Goal: Information Seeking & Learning: Learn about a topic

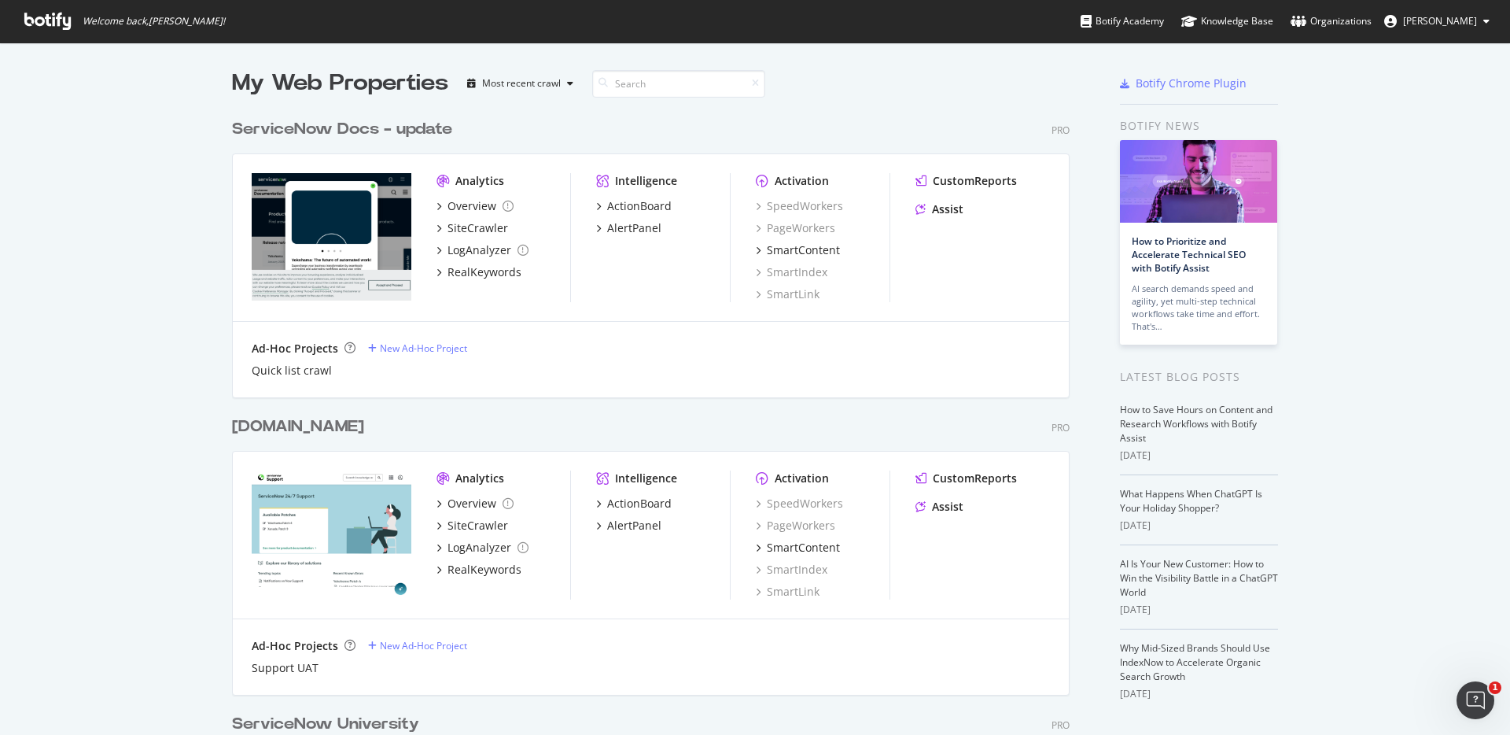
click at [316, 127] on div "ServiceNow Docs - update" at bounding box center [342, 129] width 220 height 23
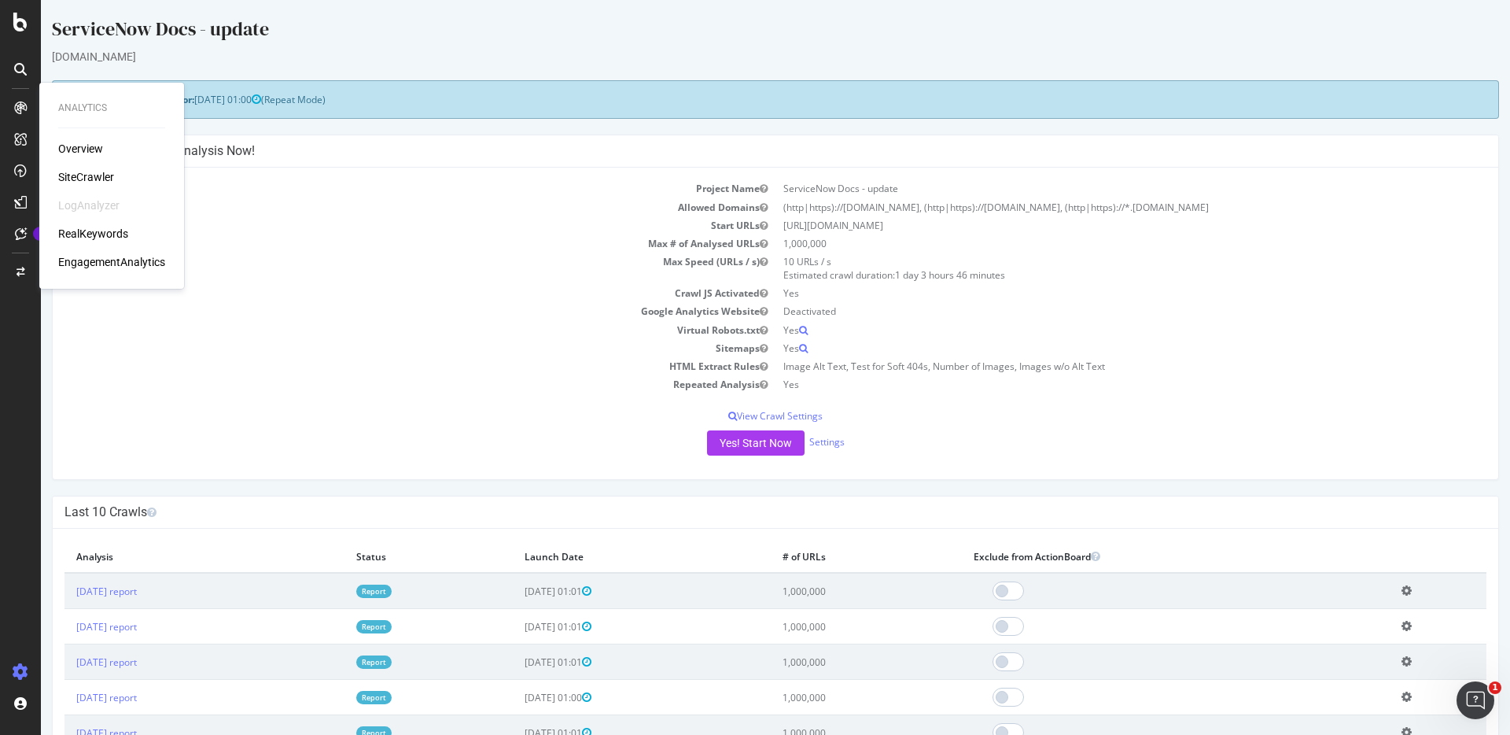
click at [84, 149] on div "Overview" at bounding box center [80, 149] width 45 height 16
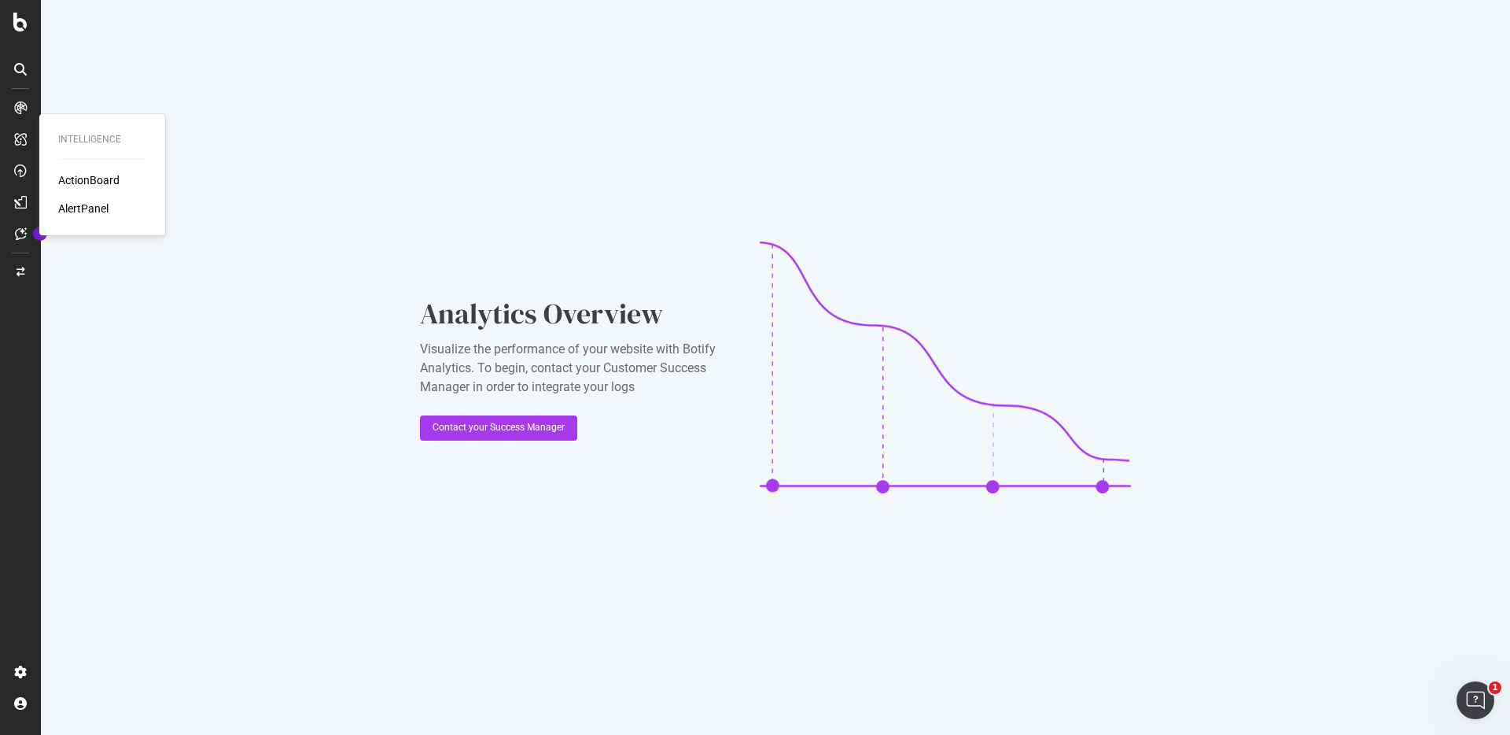
click at [104, 179] on div "ActionBoard" at bounding box center [88, 180] width 61 height 16
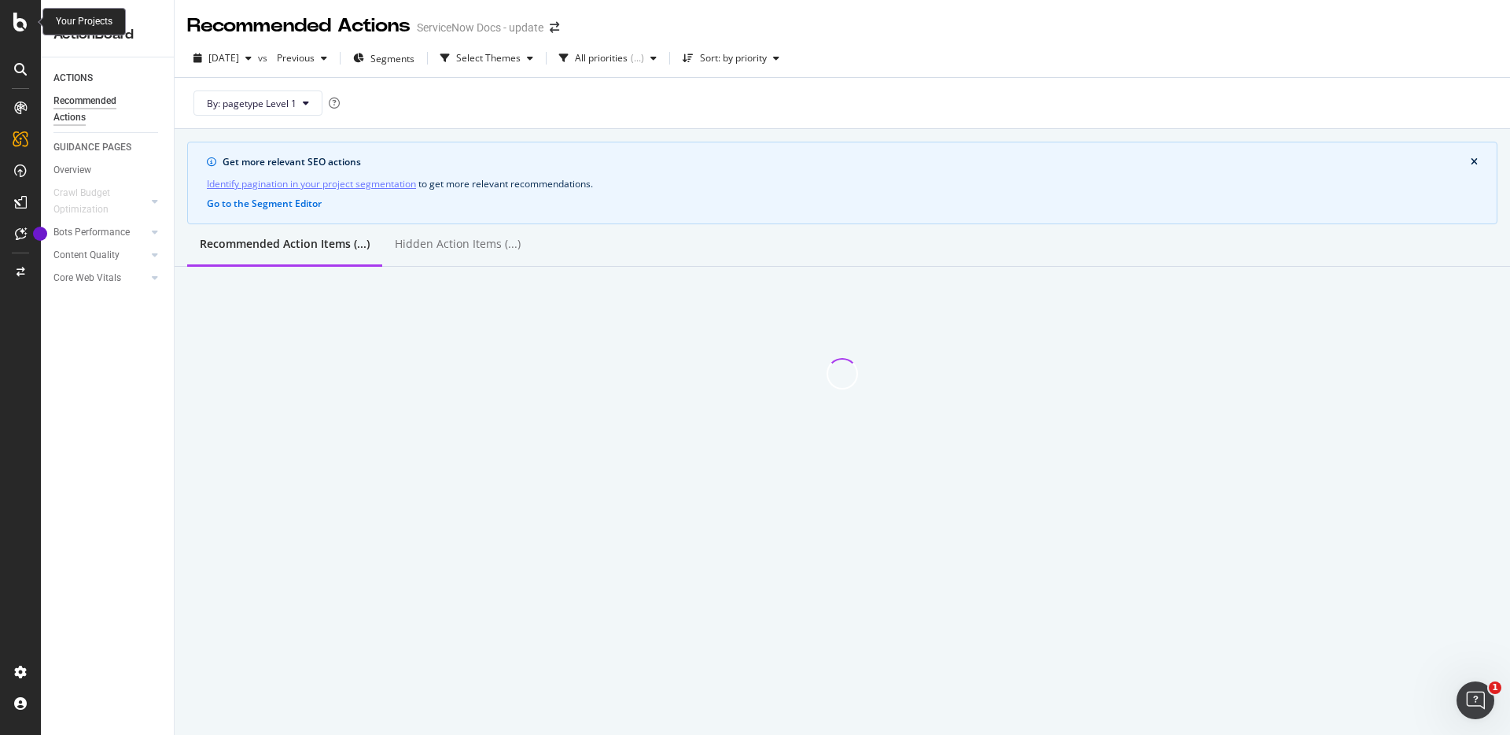
click at [18, 23] on icon at bounding box center [20, 22] width 14 height 19
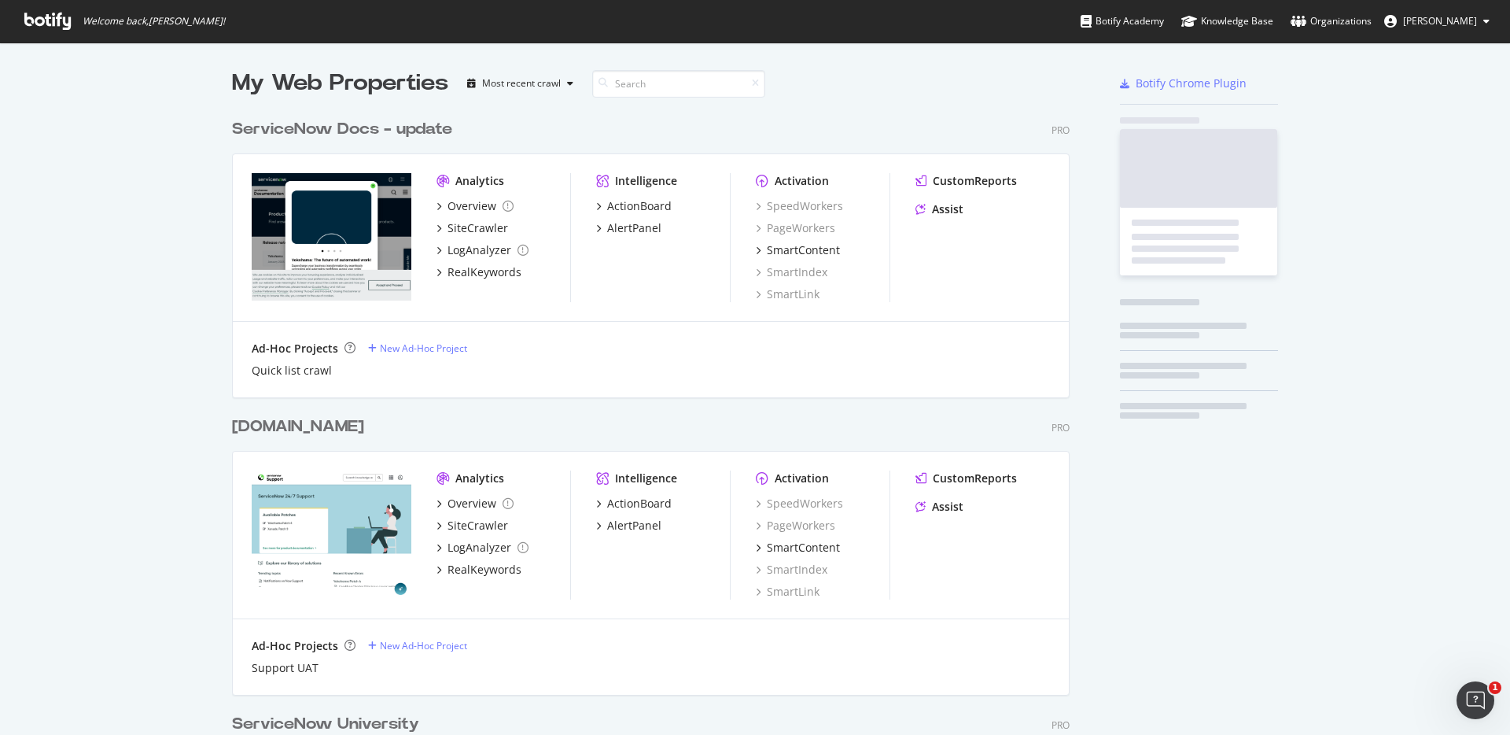
scroll to position [735, 1510]
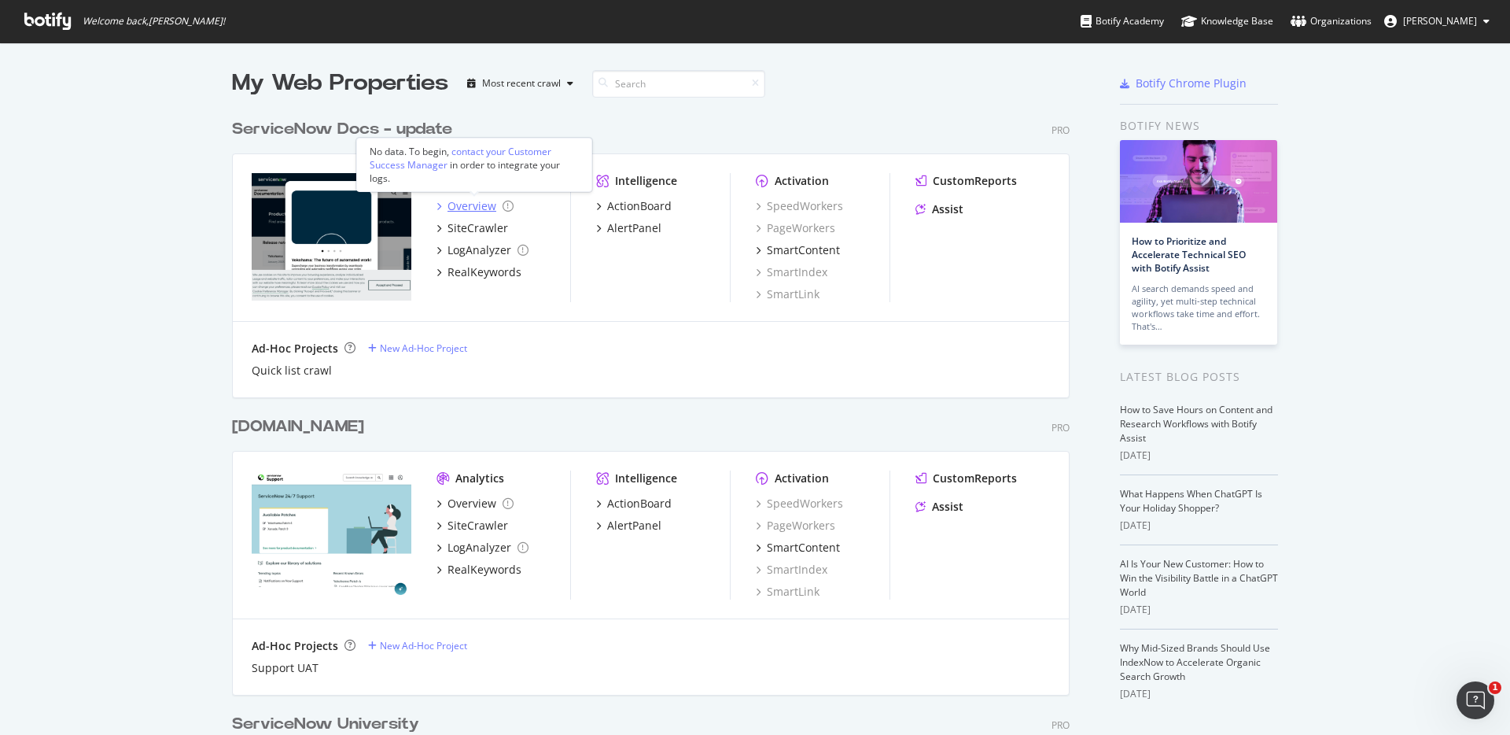
click at [468, 206] on div "Overview" at bounding box center [472, 206] width 49 height 16
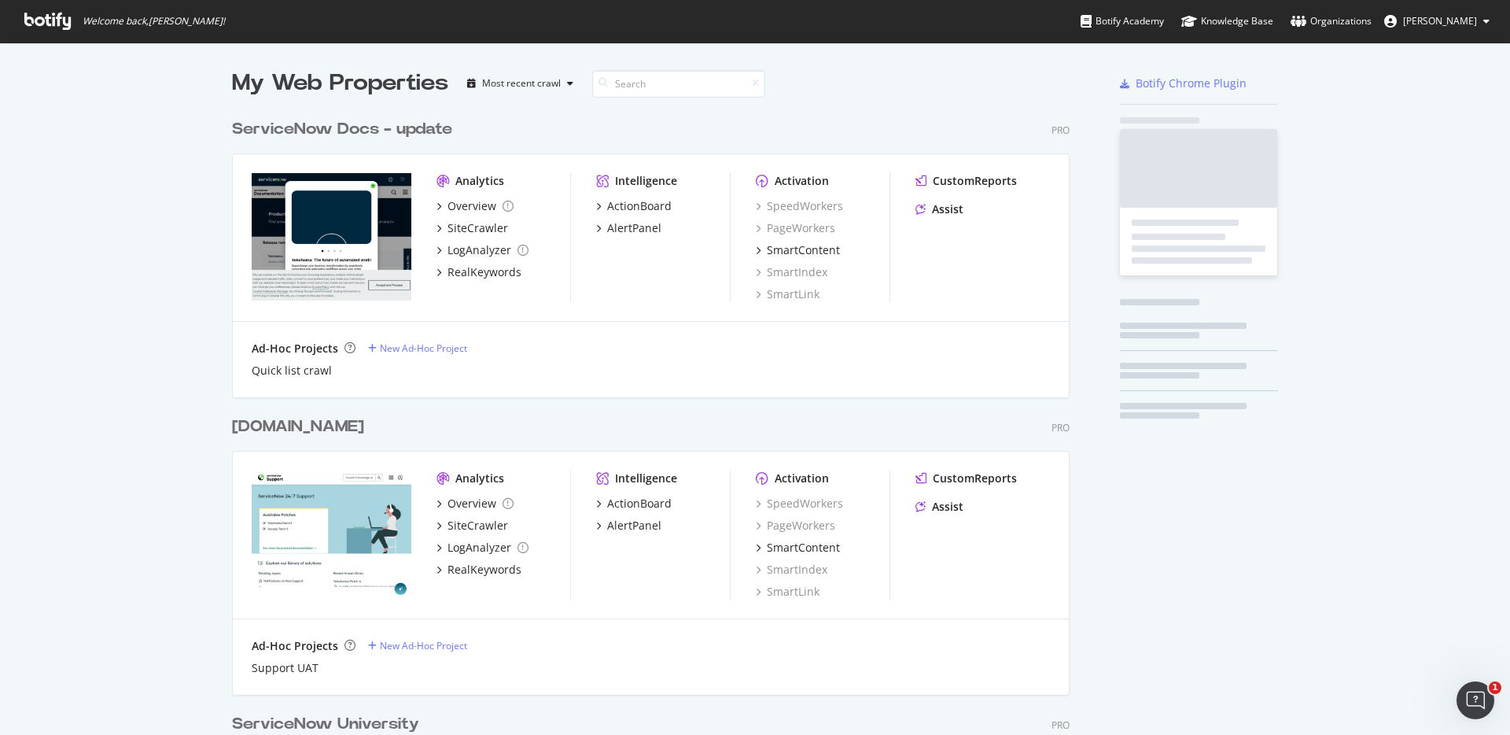
scroll to position [735, 1510]
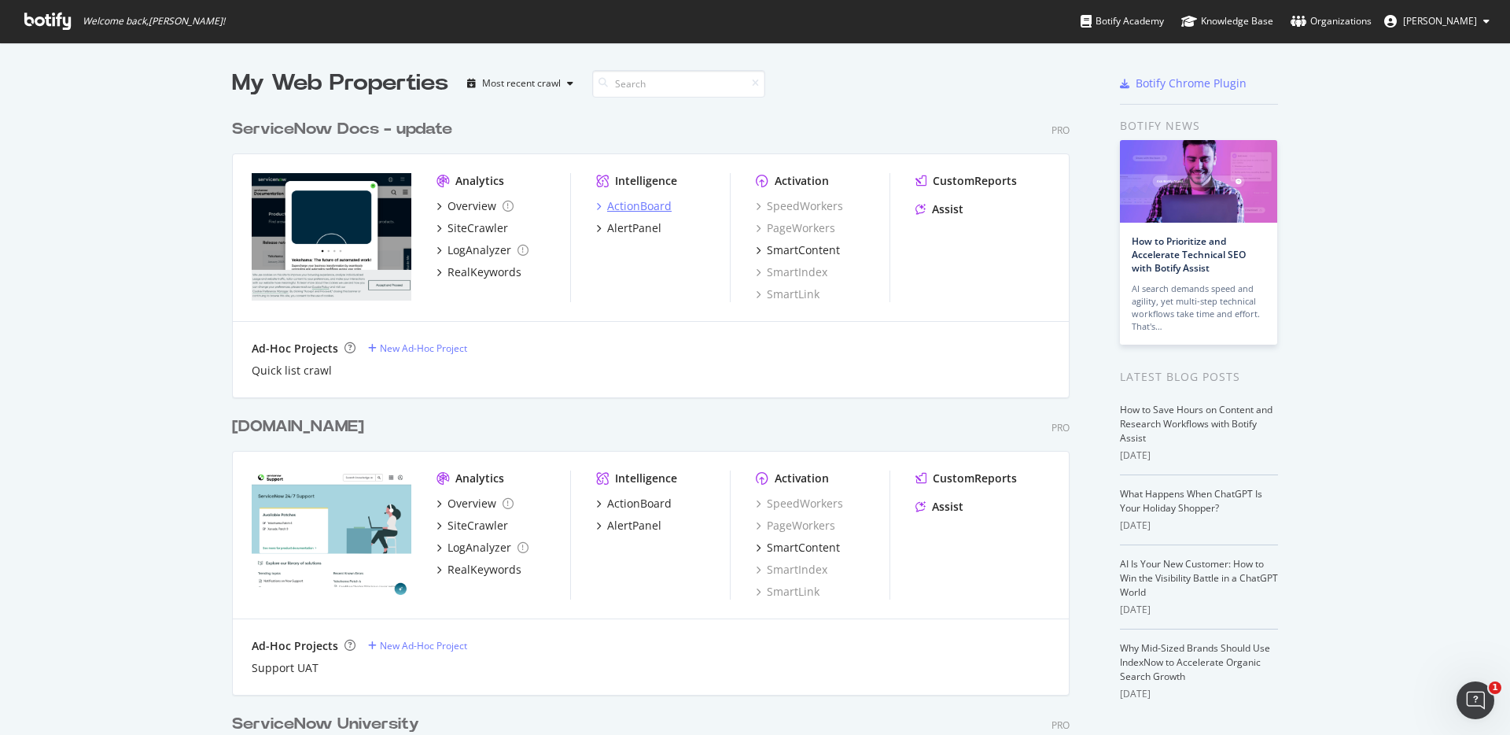
click at [646, 207] on div "ActionBoard" at bounding box center [639, 206] width 65 height 16
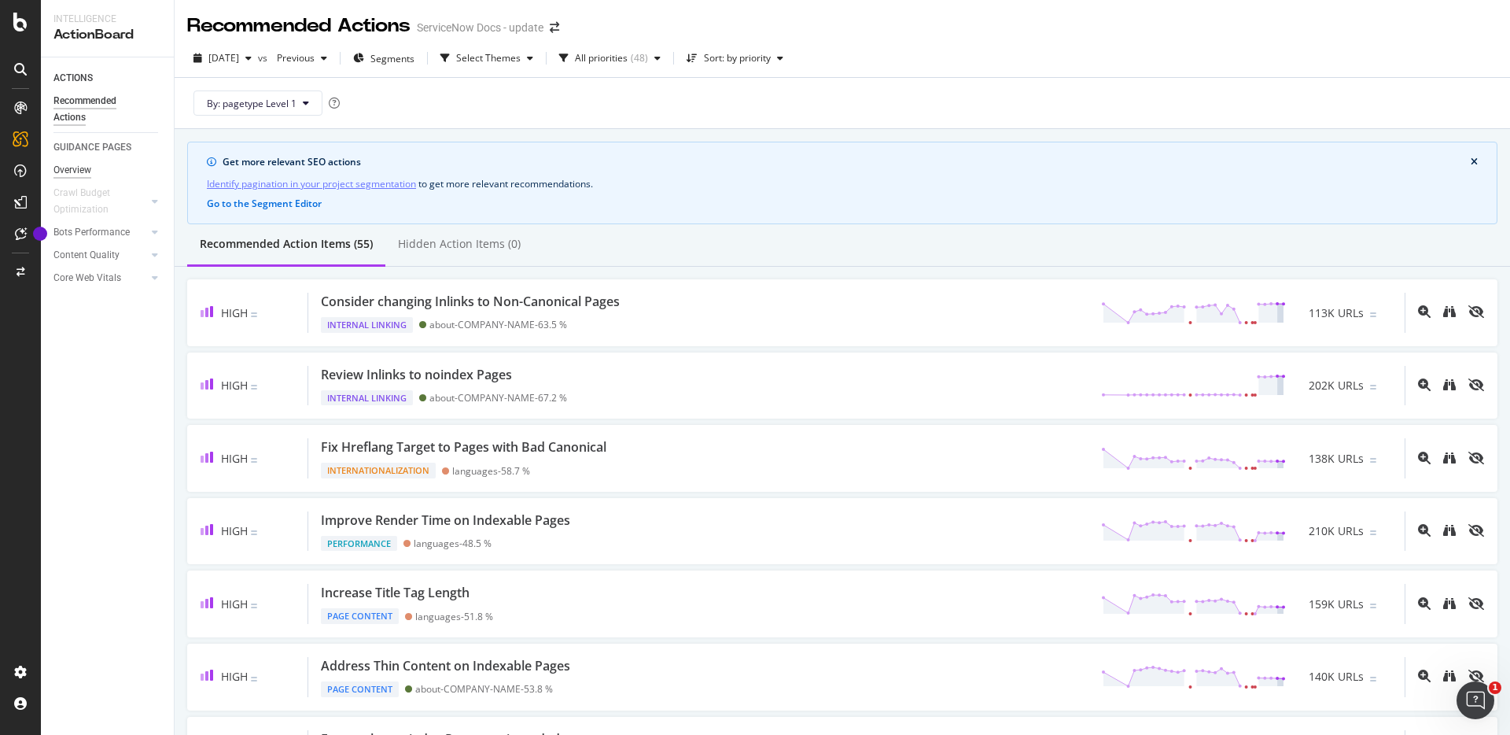
click at [72, 166] on div "Overview" at bounding box center [72, 170] width 38 height 17
